Goal: Information Seeking & Learning: Compare options

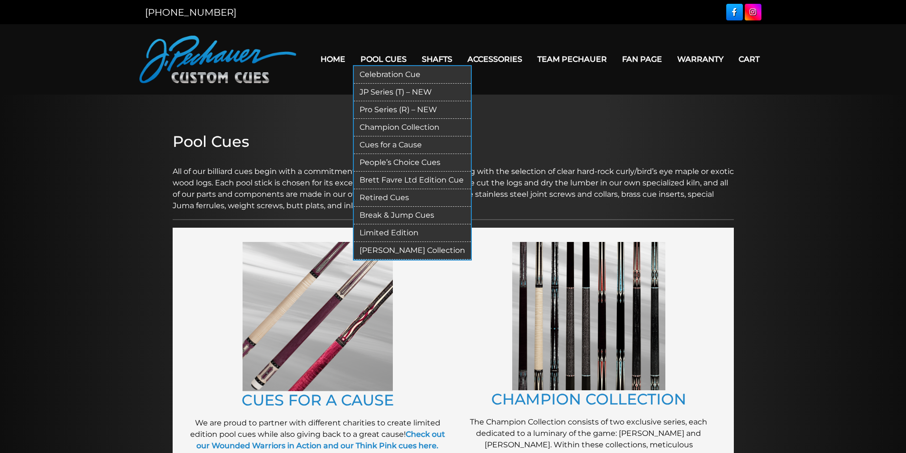
click at [379, 90] on link "JP Series (T) – NEW" at bounding box center [412, 93] width 117 height 18
click at [388, 74] on link "Celebration Cue" at bounding box center [412, 75] width 117 height 18
click at [370, 92] on link "JP Series (T) – NEW" at bounding box center [412, 93] width 117 height 18
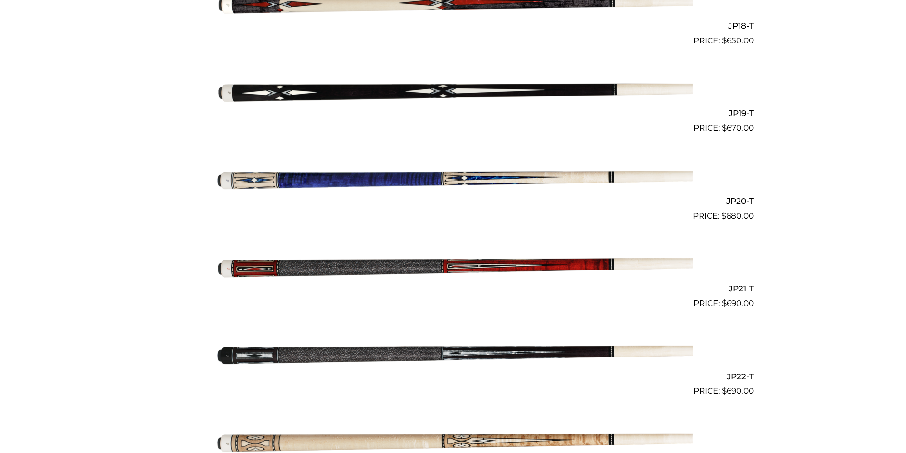
scroll to position [1839, 0]
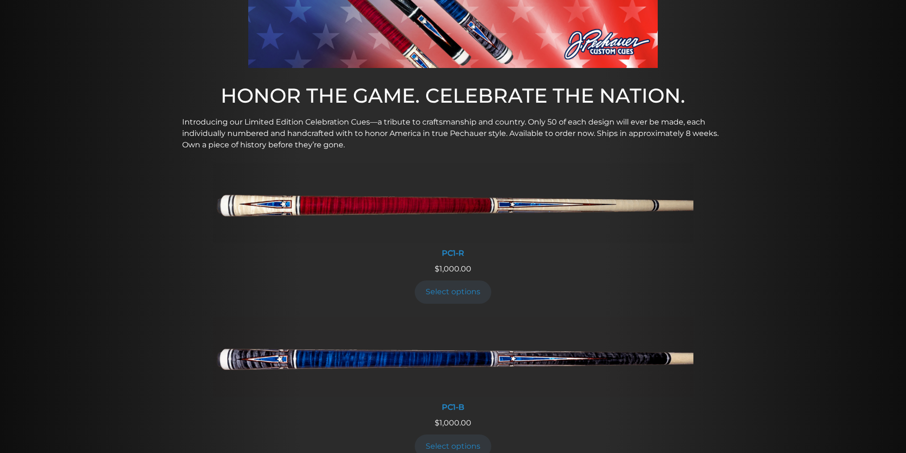
scroll to position [254, 0]
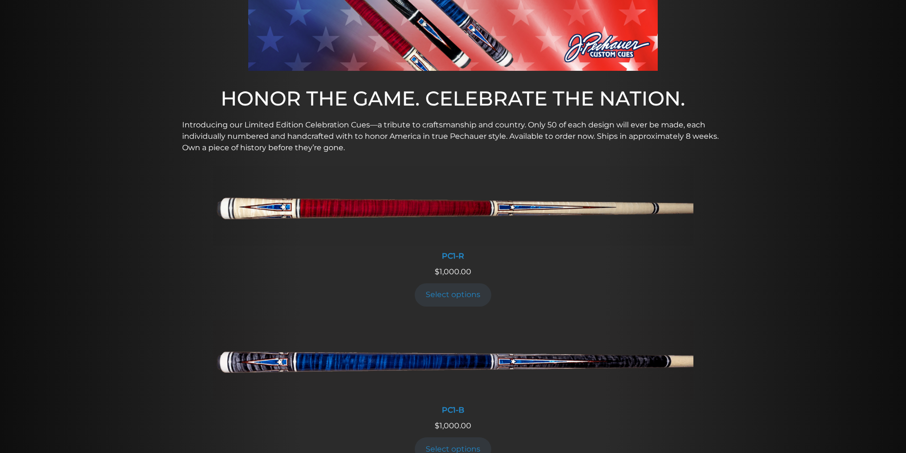
click at [225, 140] on p "Introducing our Limited Edition Celebration Cues—a tribute to craftsmanship and…" at bounding box center [453, 136] width 542 height 34
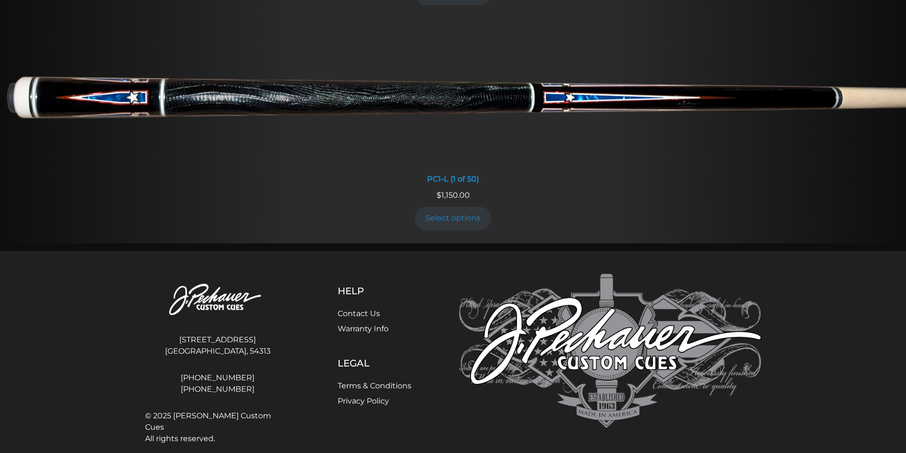
scroll to position [724, 0]
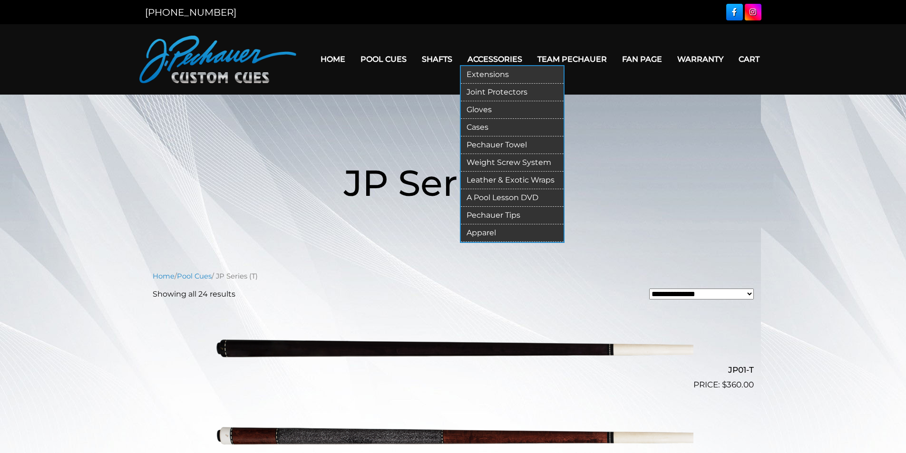
click at [479, 108] on link "Gloves" at bounding box center [512, 110] width 103 height 18
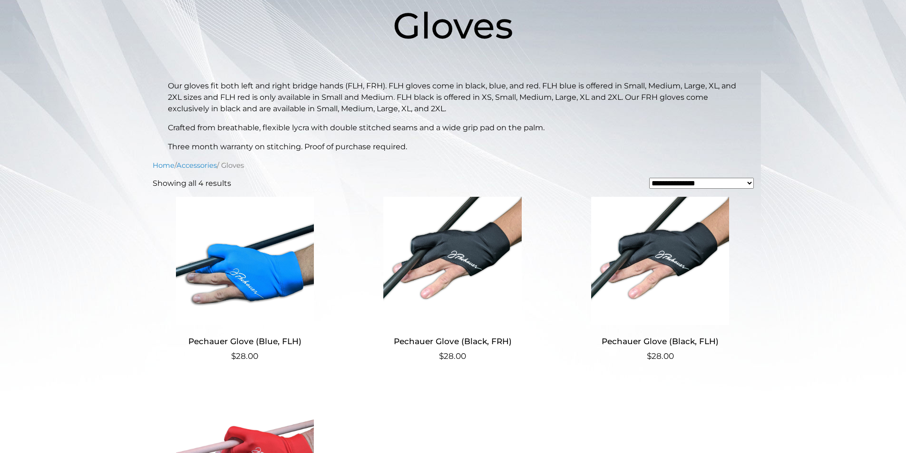
scroll to position [157, 0]
